Goal: Navigation & Orientation: Find specific page/section

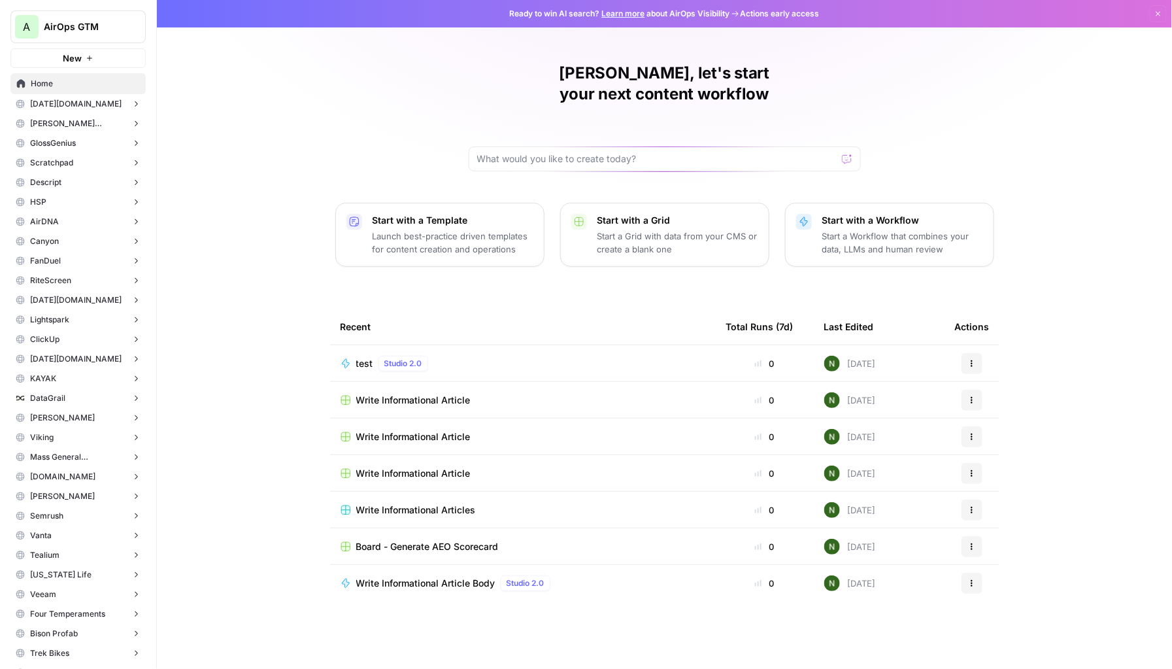
click at [50, 4] on div "A AirOps GTM New" at bounding box center [78, 34] width 156 height 68
click at [50, 32] on span "AirOps GTM" at bounding box center [83, 26] width 79 height 13
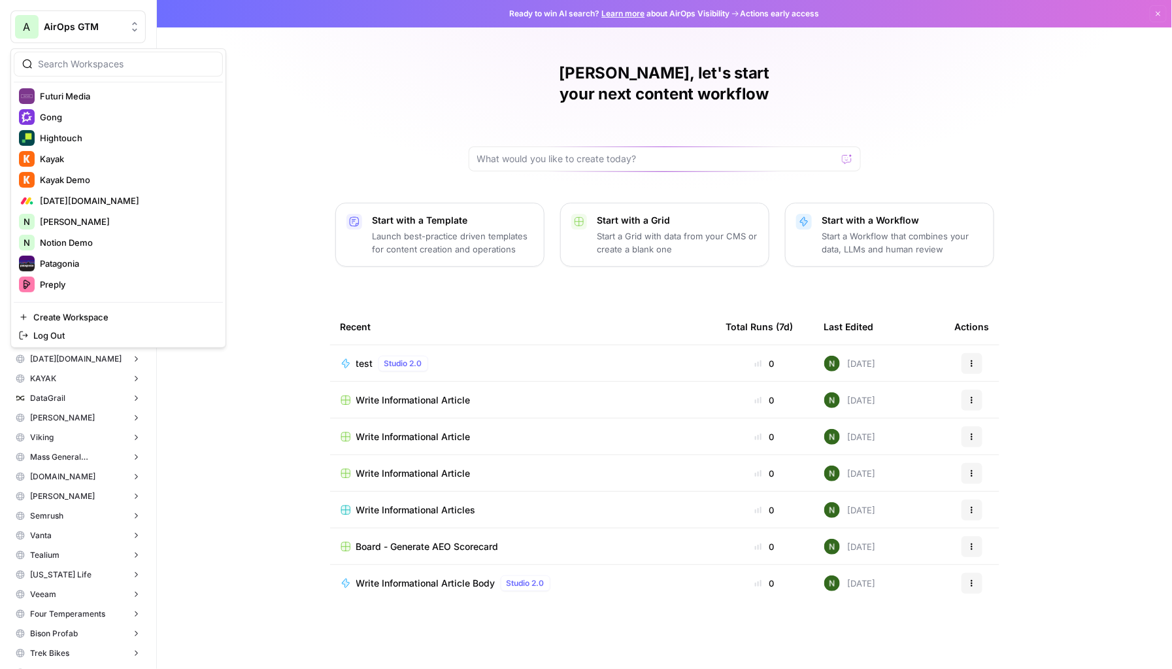
scroll to position [383, 0]
click at [95, 197] on span "[DATE][DOMAIN_NAME]" at bounding box center [126, 196] width 173 height 13
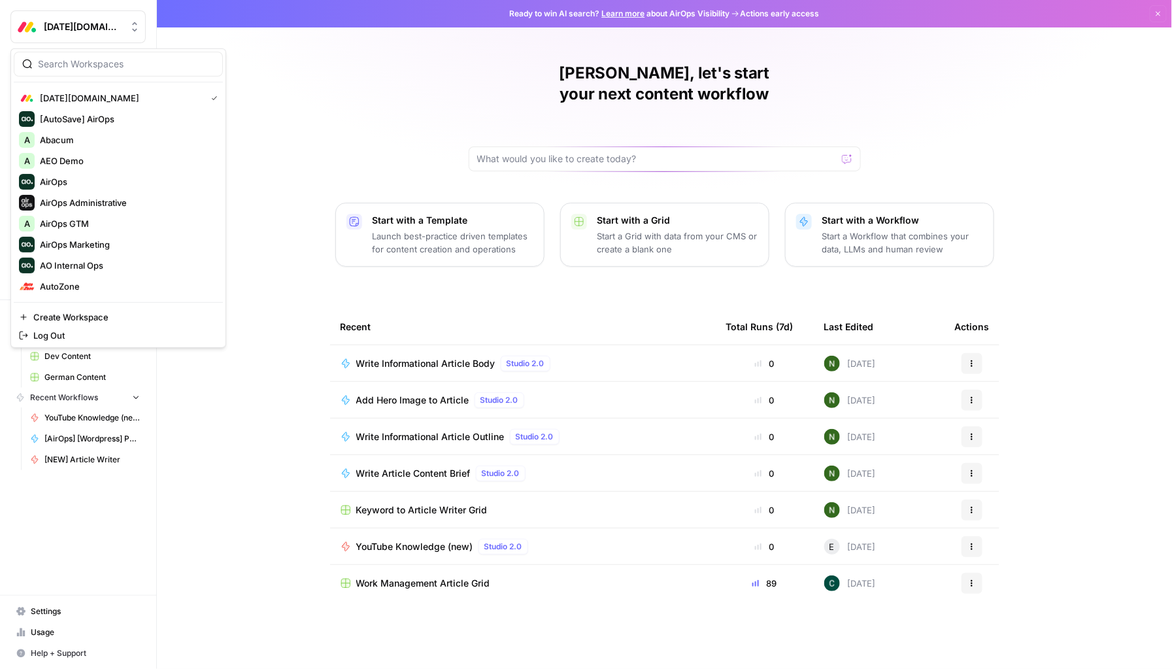
click at [69, 33] on button "[DATE][DOMAIN_NAME]" at bounding box center [77, 26] width 135 height 33
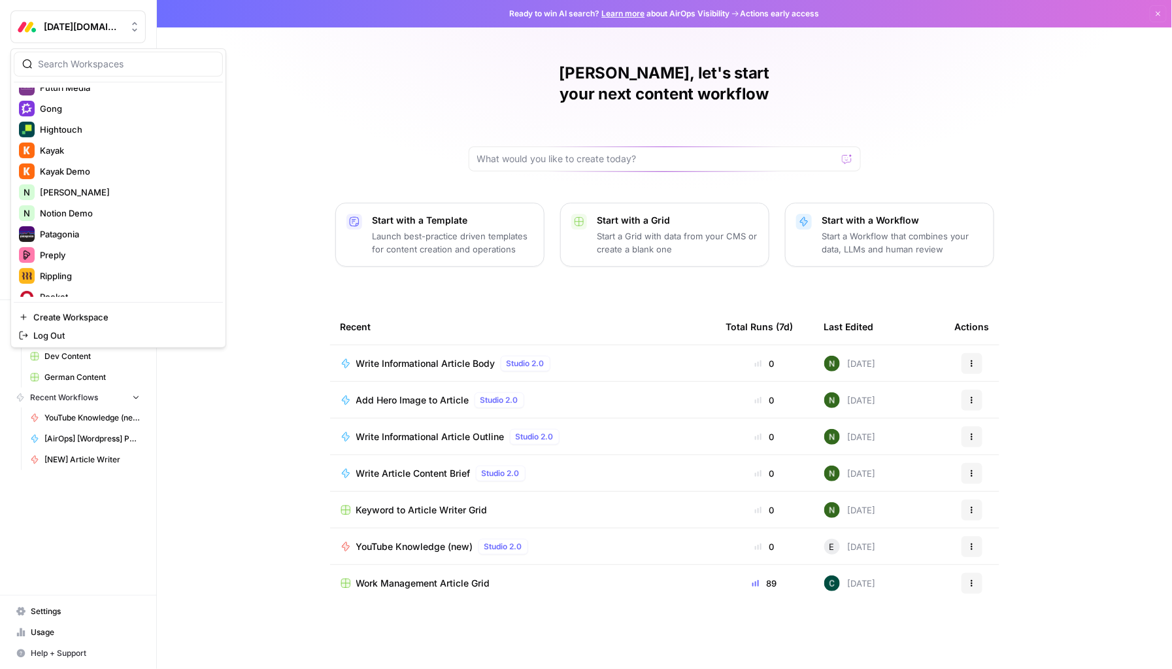
scroll to position [346, 0]
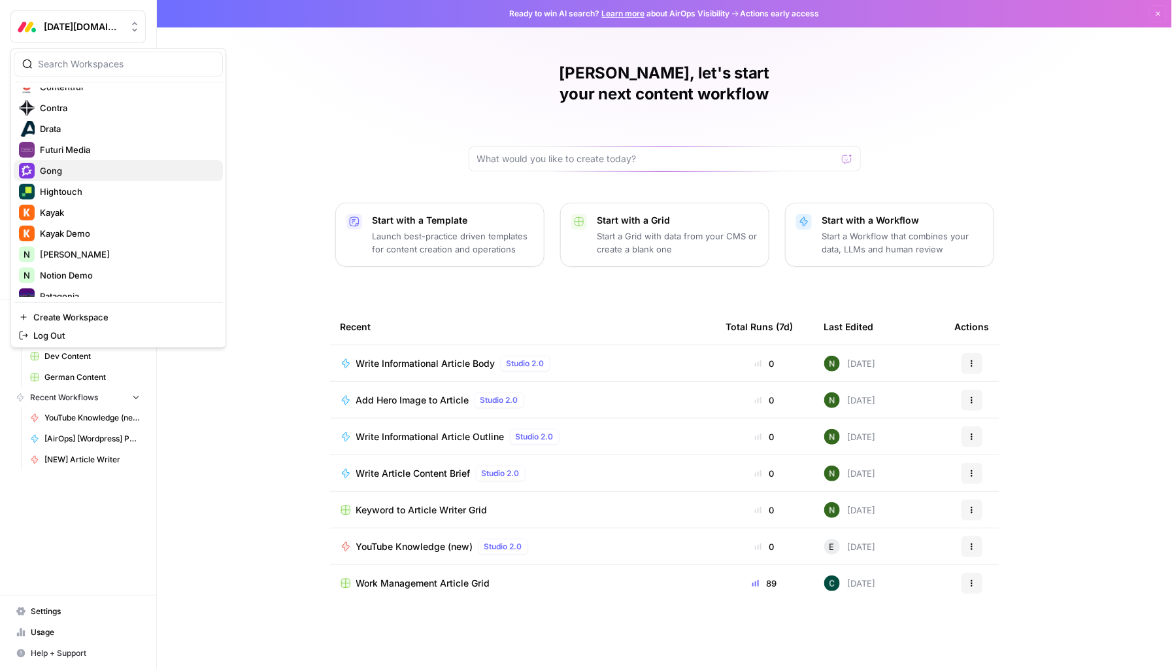
click at [63, 174] on span "Gong" at bounding box center [126, 170] width 173 height 13
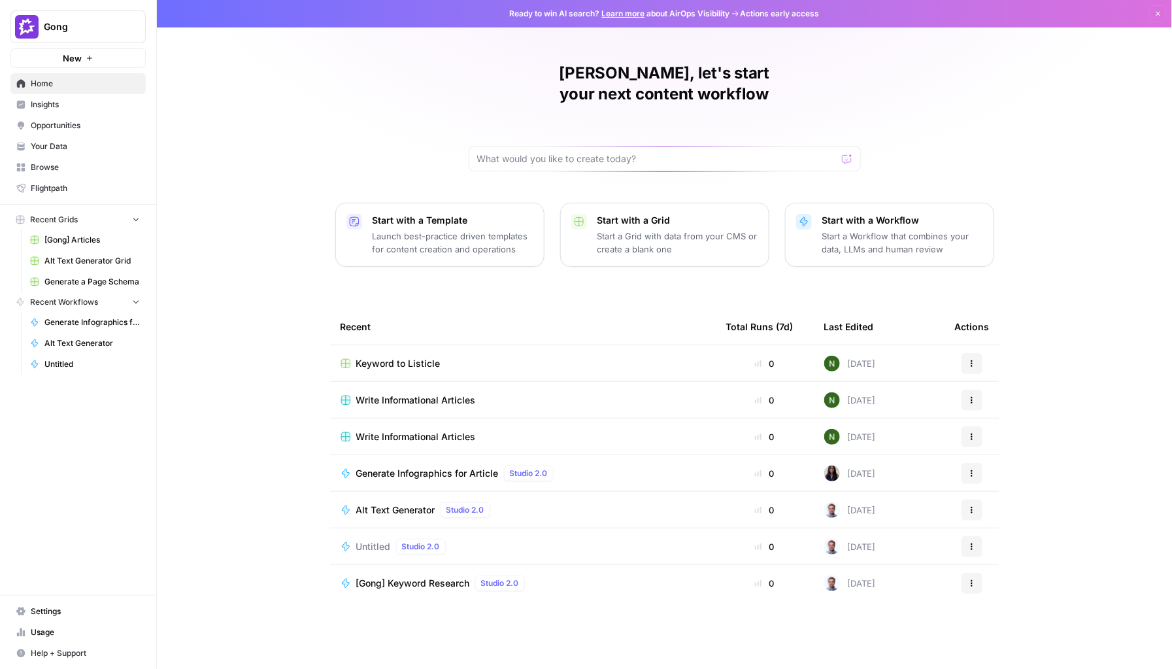
click at [65, 108] on span "Insights" at bounding box center [85, 105] width 109 height 12
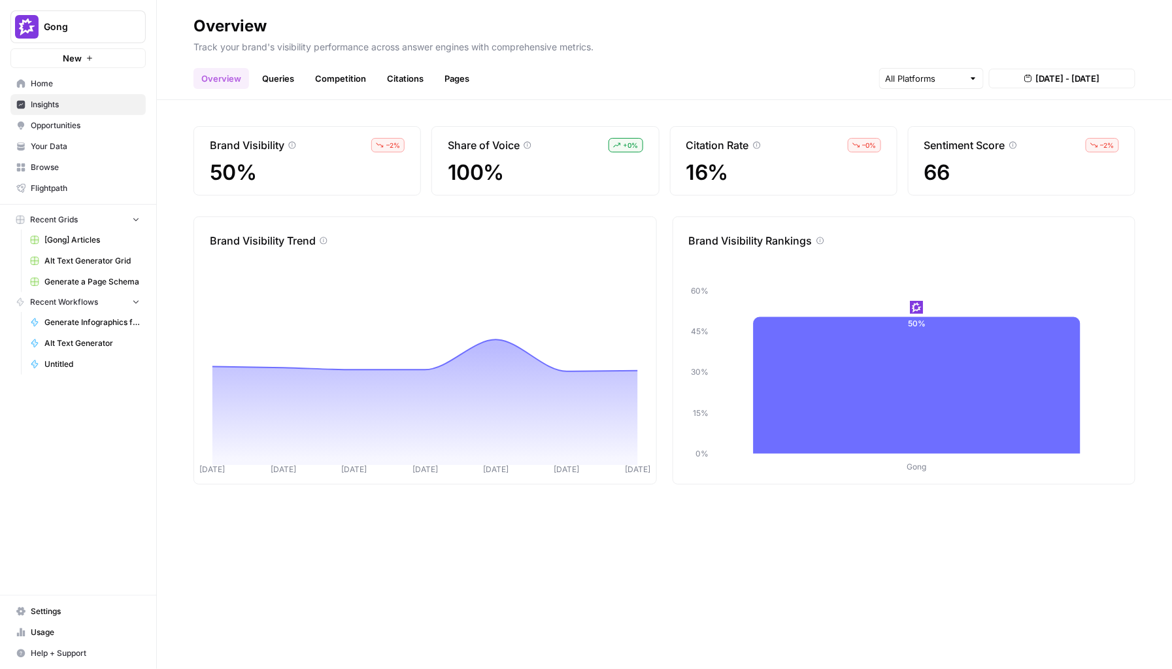
click at [66, 122] on span "Opportunities" at bounding box center [85, 126] width 109 height 12
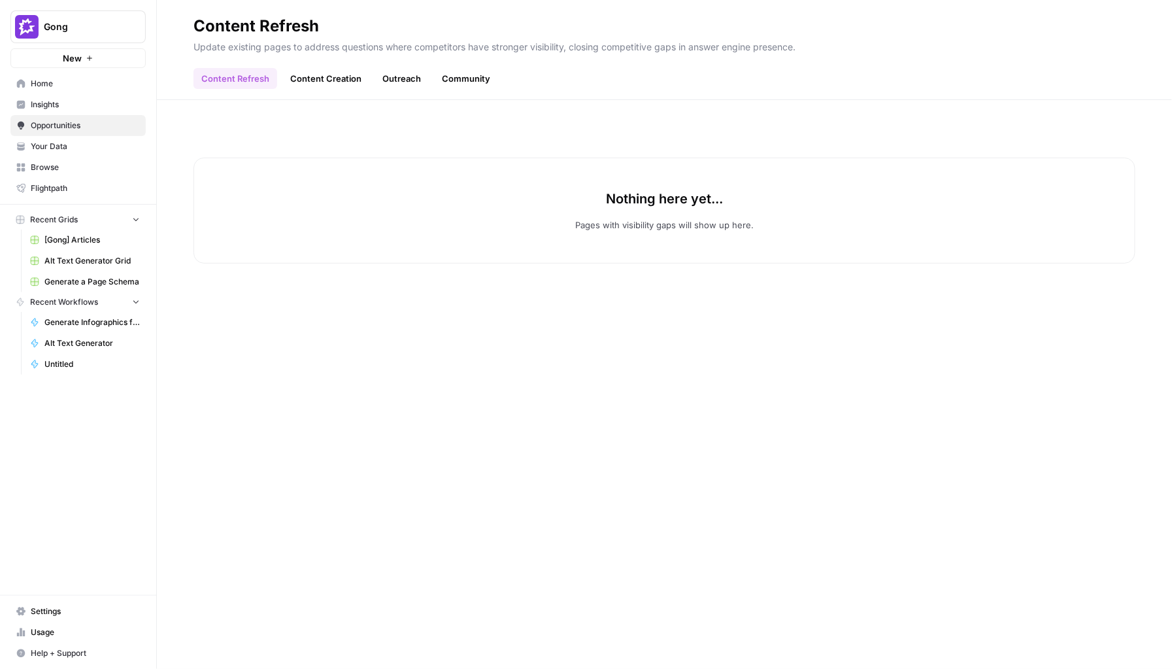
click at [65, 149] on span "Your Data" at bounding box center [85, 147] width 109 height 12
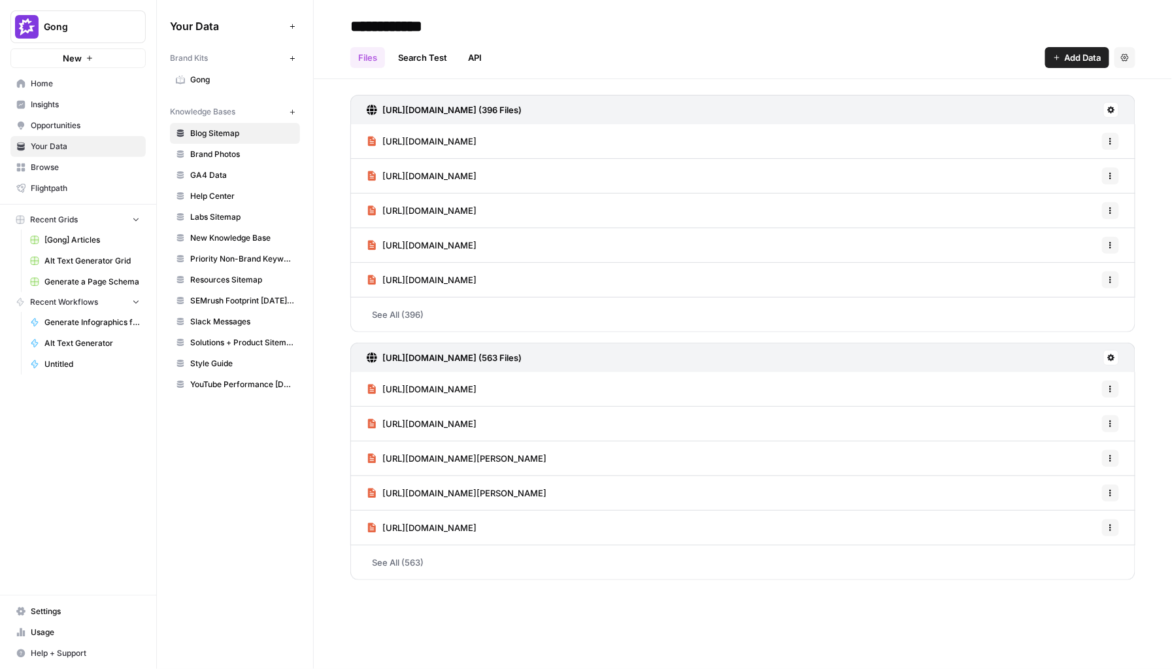
click at [226, 81] on span "Gong" at bounding box center [242, 80] width 104 height 12
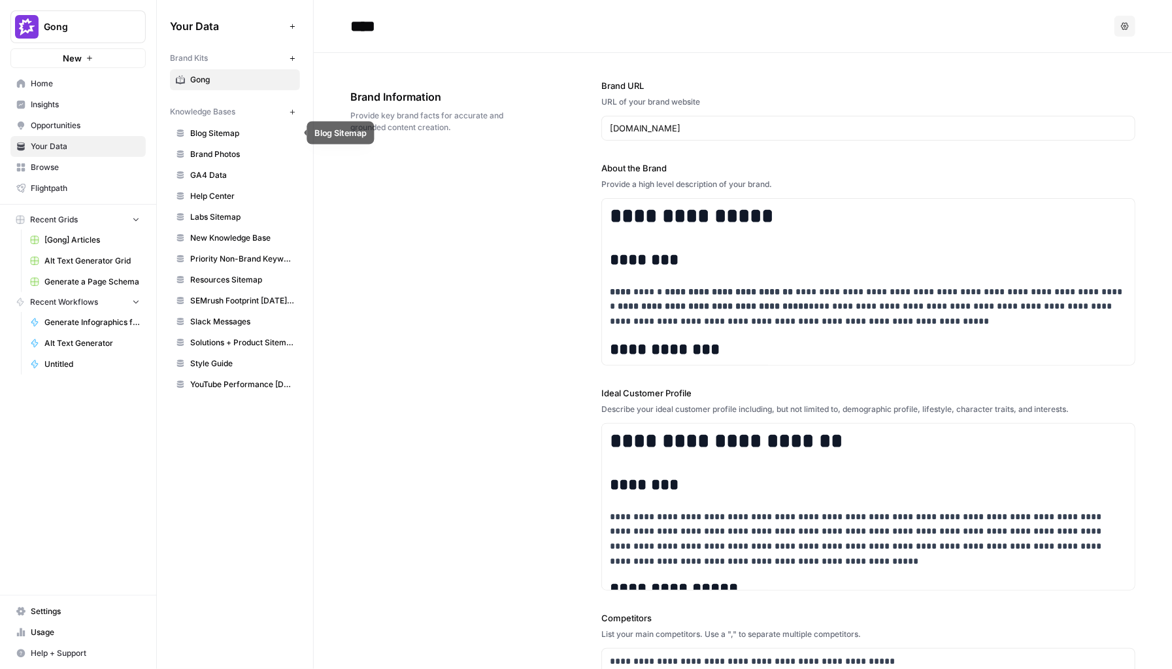
click at [252, 132] on span "Blog Sitemap" at bounding box center [242, 134] width 104 height 12
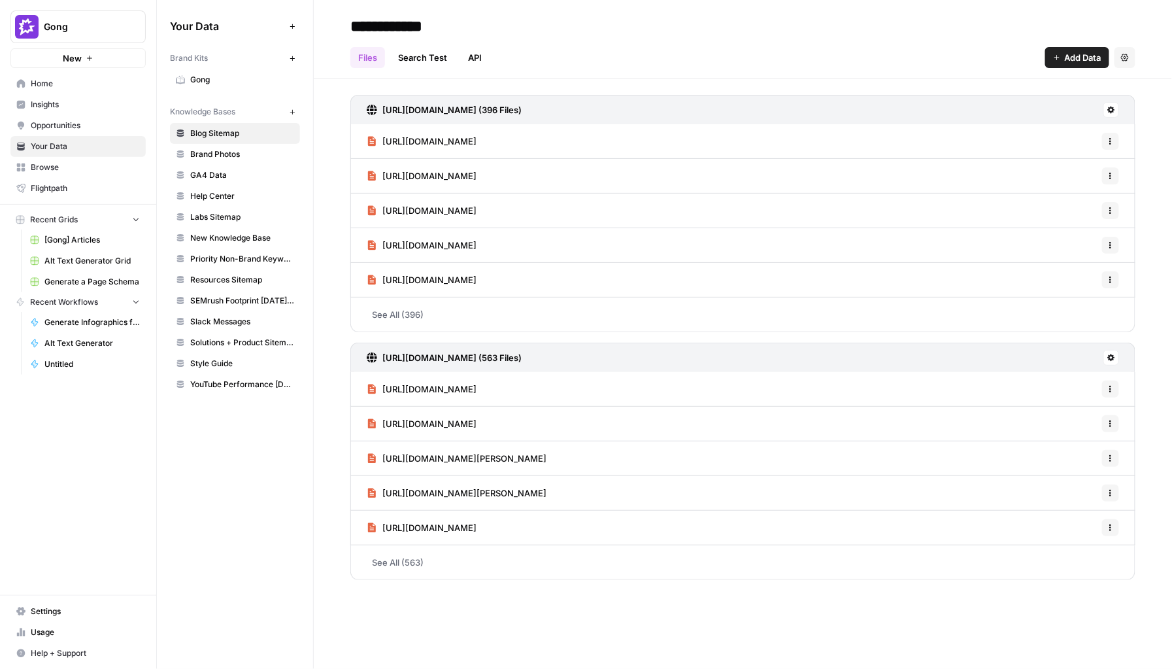
click at [241, 149] on span "Brand Photos" at bounding box center [242, 154] width 104 height 12
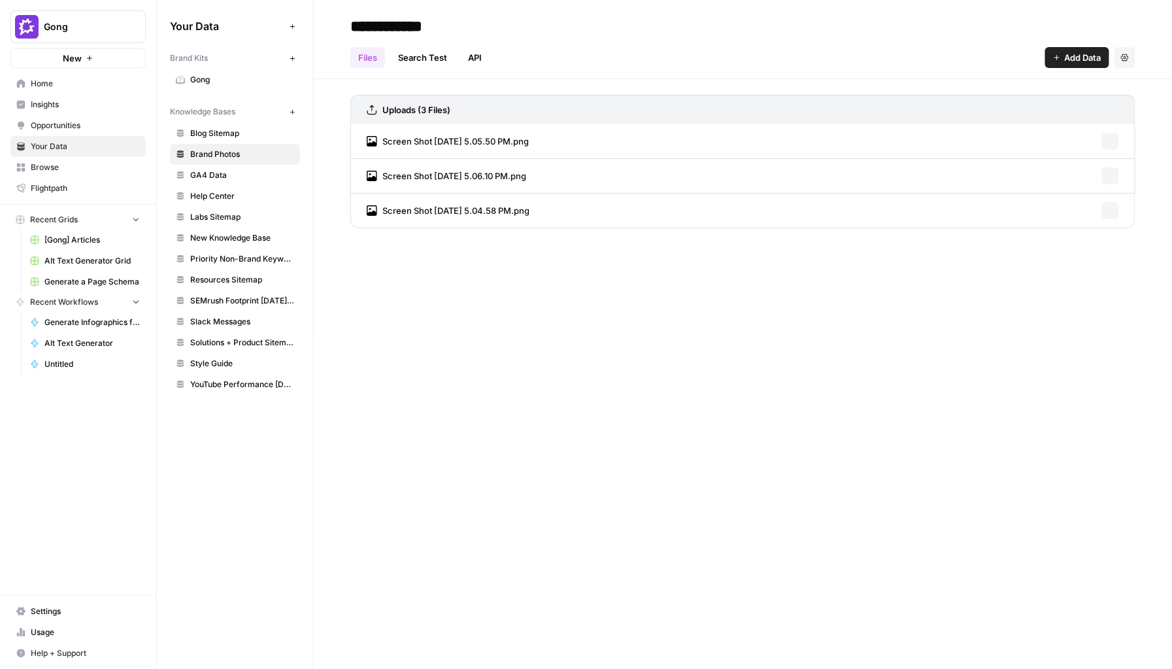
click at [237, 167] on link "GA4 Data" at bounding box center [235, 175] width 130 height 21
click at [235, 188] on link "Help Center" at bounding box center [235, 196] width 130 height 21
click at [235, 219] on span "Labs Sitemap" at bounding box center [242, 217] width 104 height 12
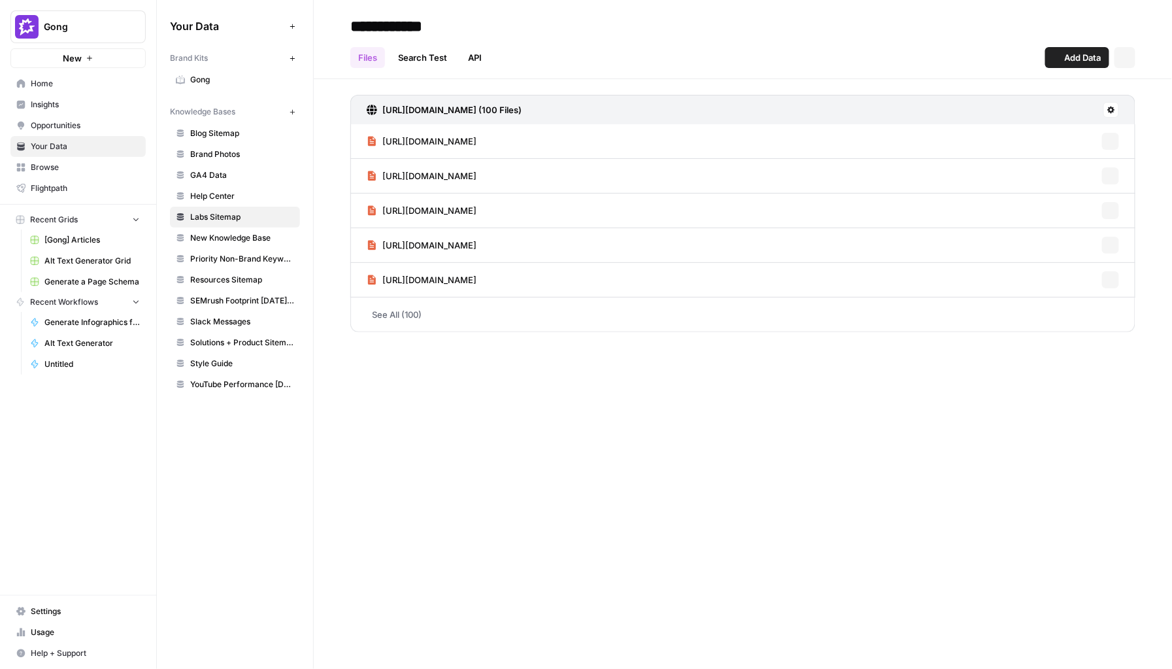
click at [237, 237] on span "New Knowledge Base" at bounding box center [242, 238] width 104 height 12
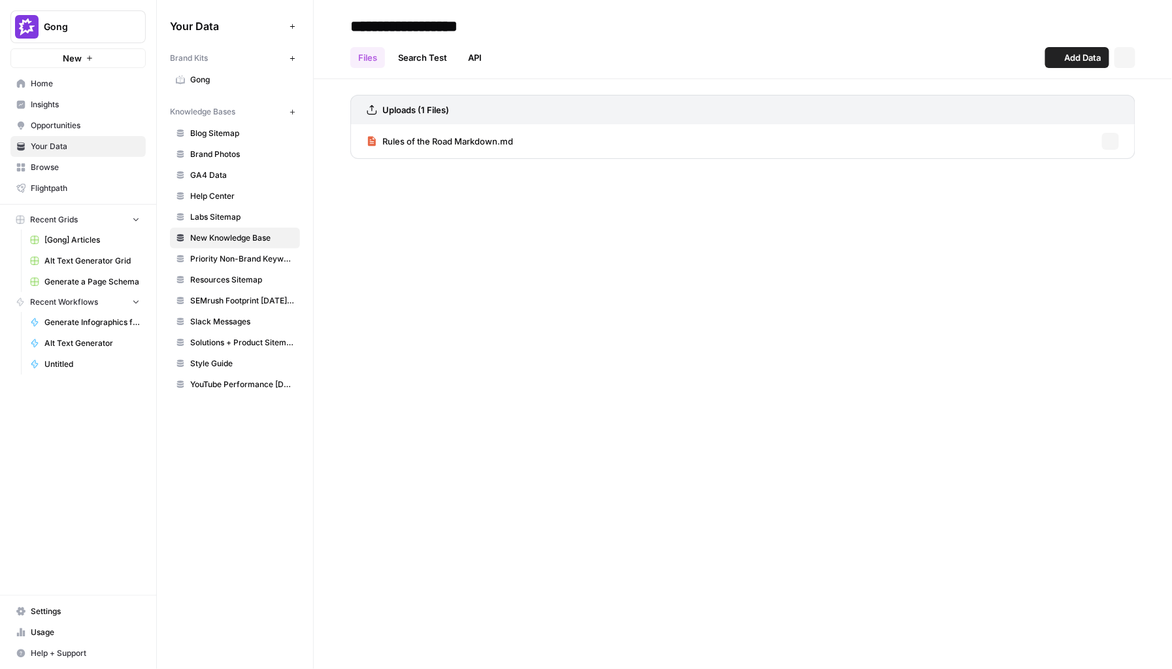
click at [239, 258] on span "Priority Non-Brand Keywords FY26" at bounding box center [242, 259] width 104 height 12
click at [237, 271] on link "Resources Sitemap" at bounding box center [235, 279] width 130 height 21
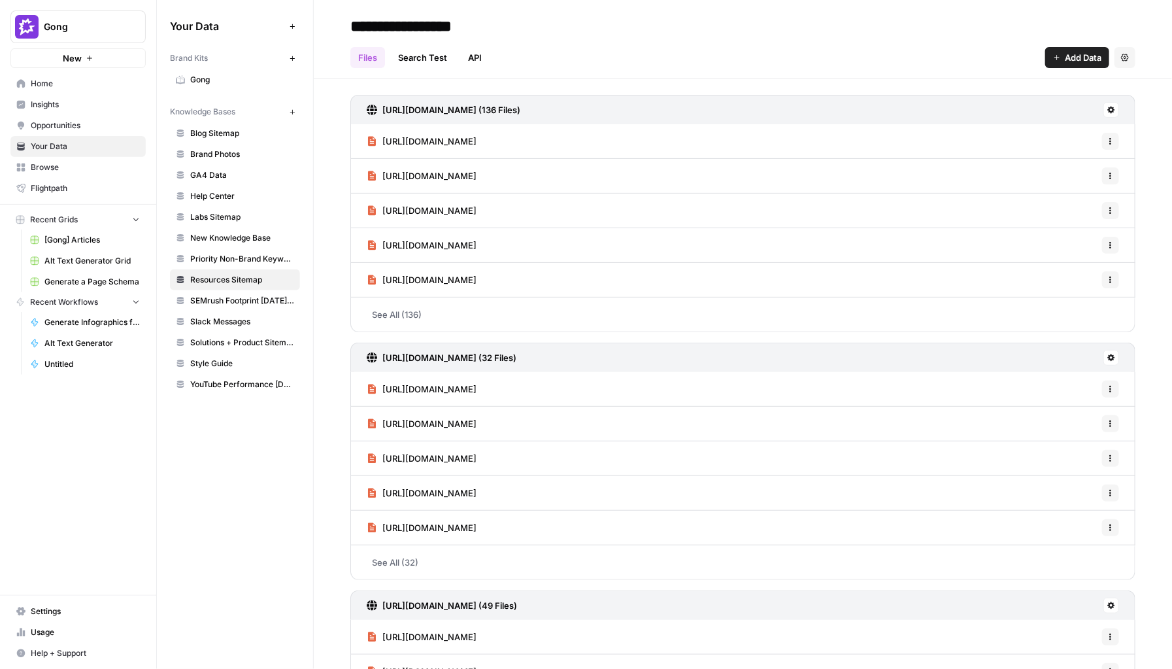
click at [235, 311] on link "Slack Messages" at bounding box center [235, 321] width 130 height 21
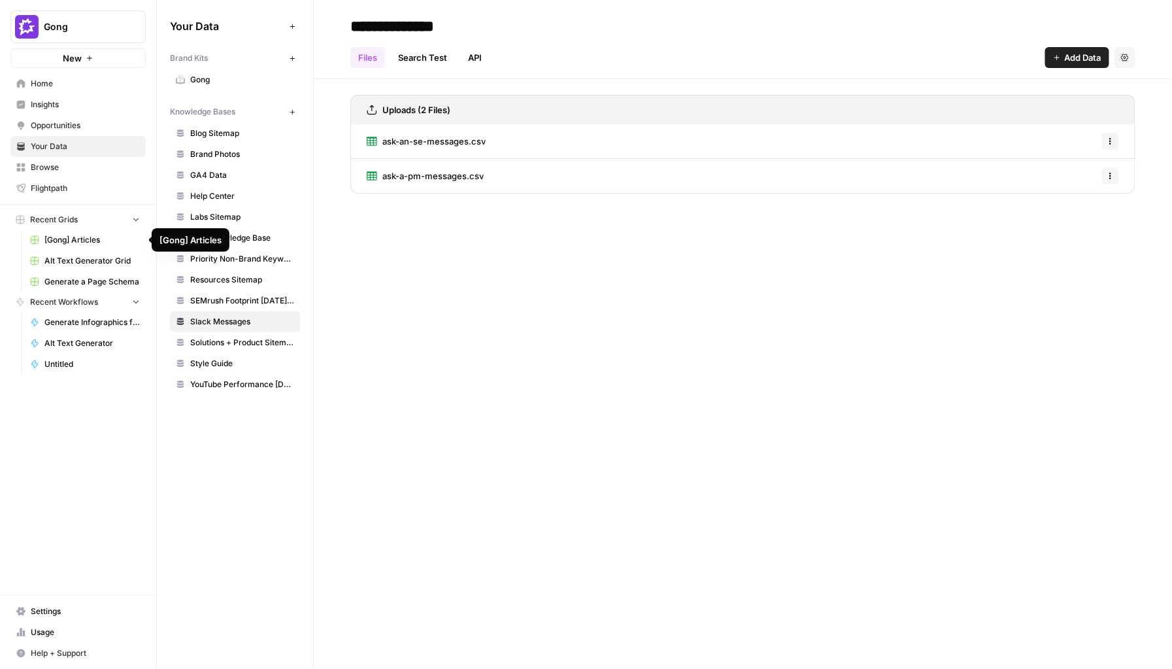
click at [97, 245] on span "[Gong] Articles" at bounding box center [91, 240] width 95 height 12
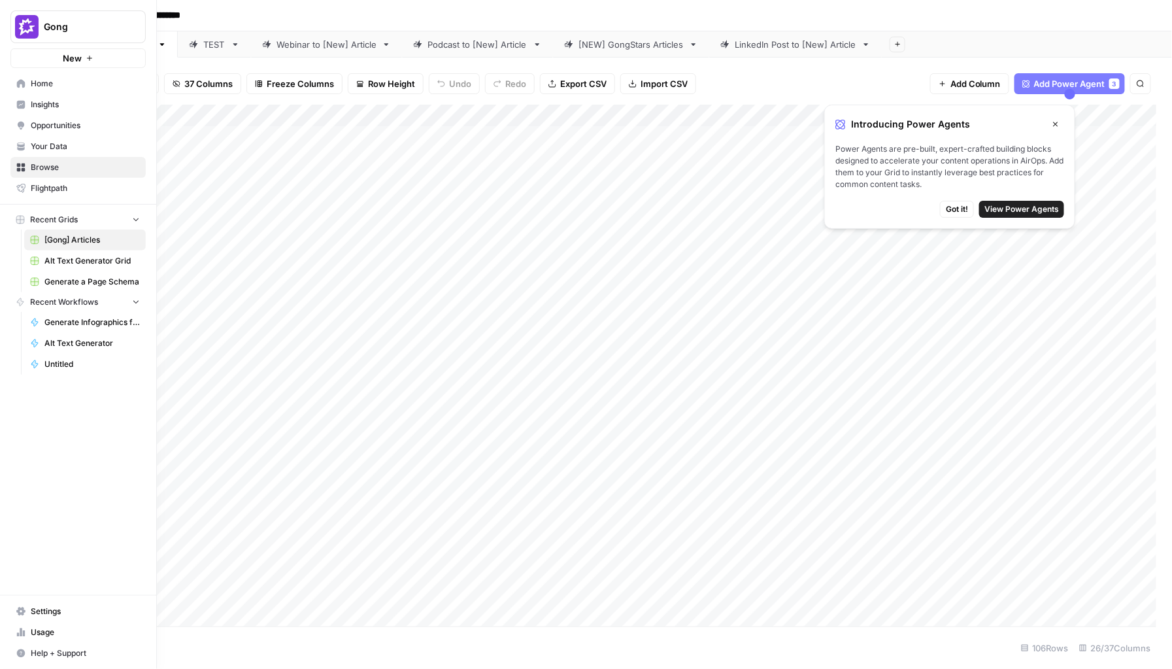
click at [43, 44] on div "Gong New" at bounding box center [78, 34] width 156 height 68
click at [48, 25] on span "Gong" at bounding box center [83, 26] width 79 height 13
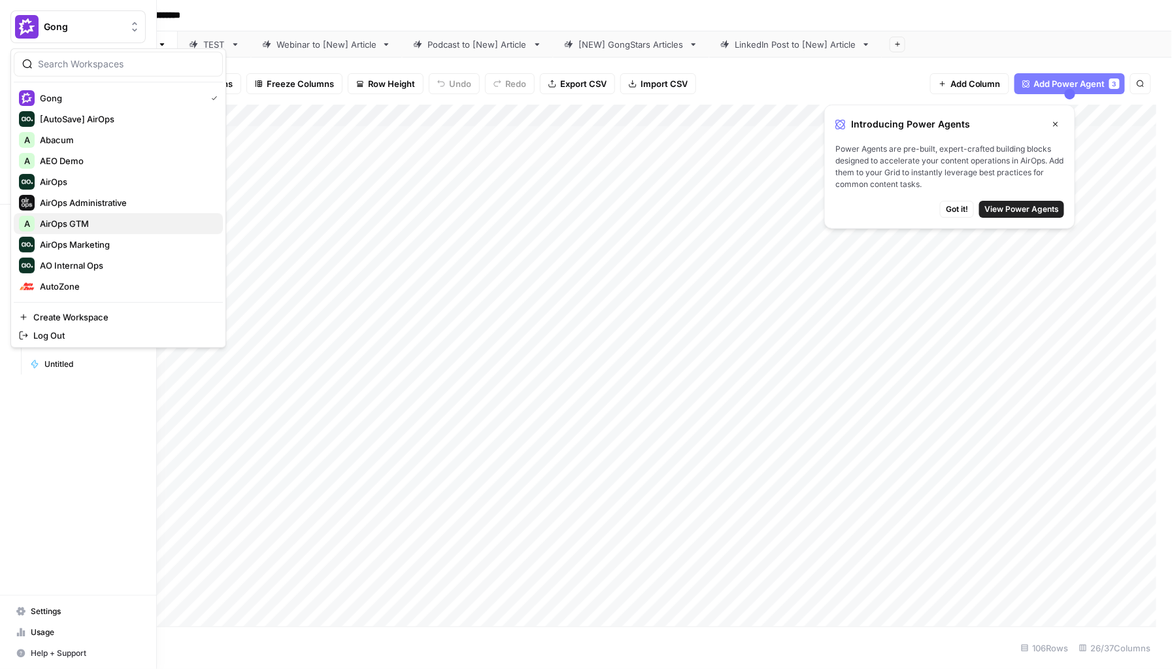
click at [91, 224] on span "AirOps GTM" at bounding box center [126, 223] width 173 height 13
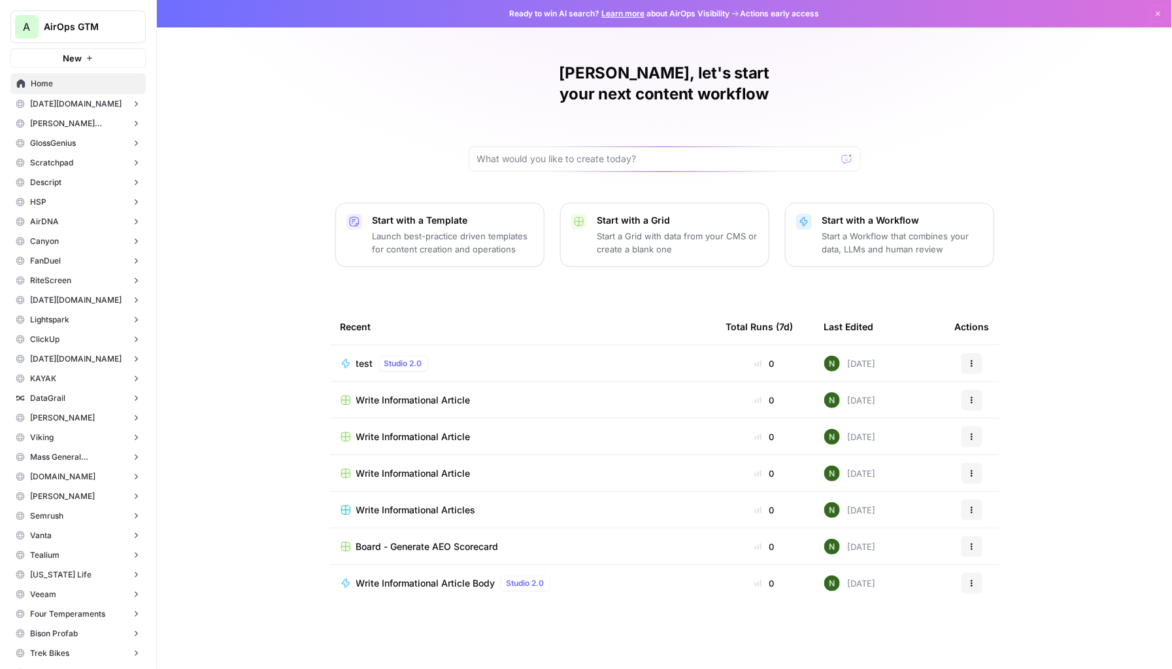
click at [89, 157] on button "Scratchpad" at bounding box center [77, 163] width 135 height 20
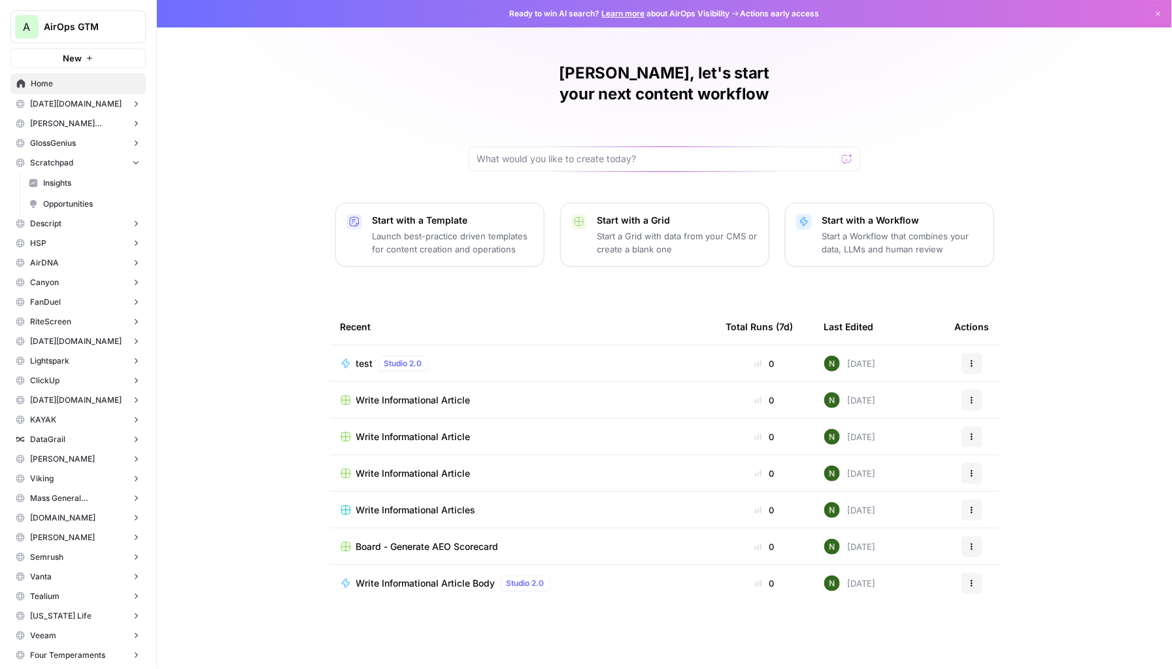
click at [89, 157] on button "Scratchpad" at bounding box center [77, 163] width 135 height 20
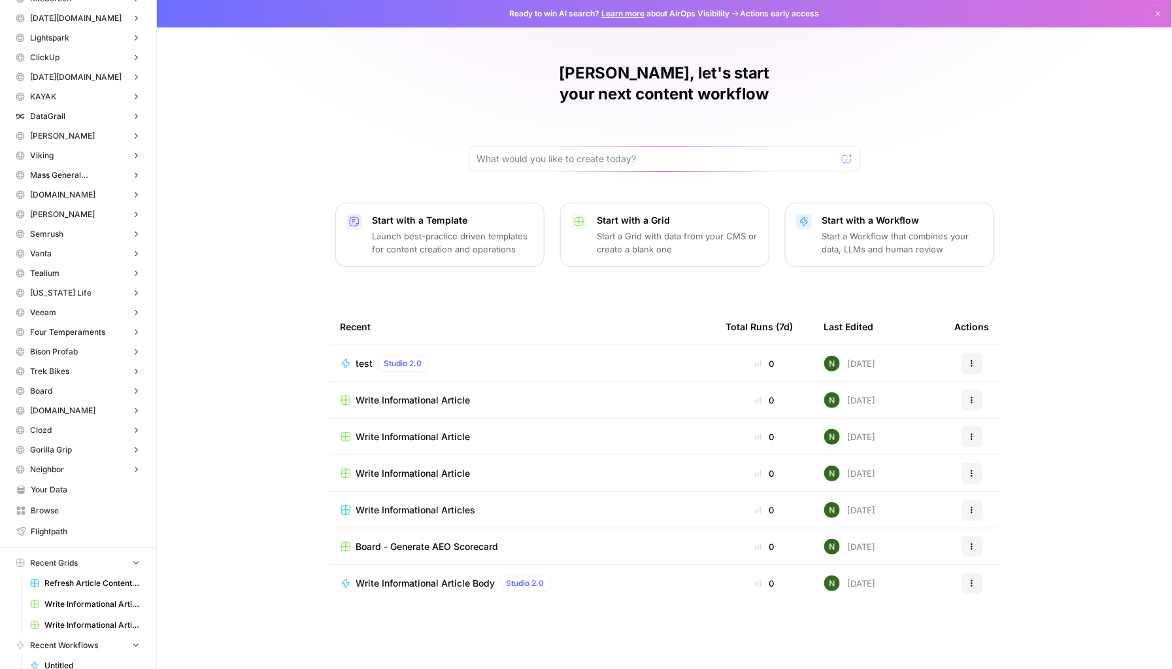
scroll to position [281, 0]
